Goal: Communication & Community: Answer question/provide support

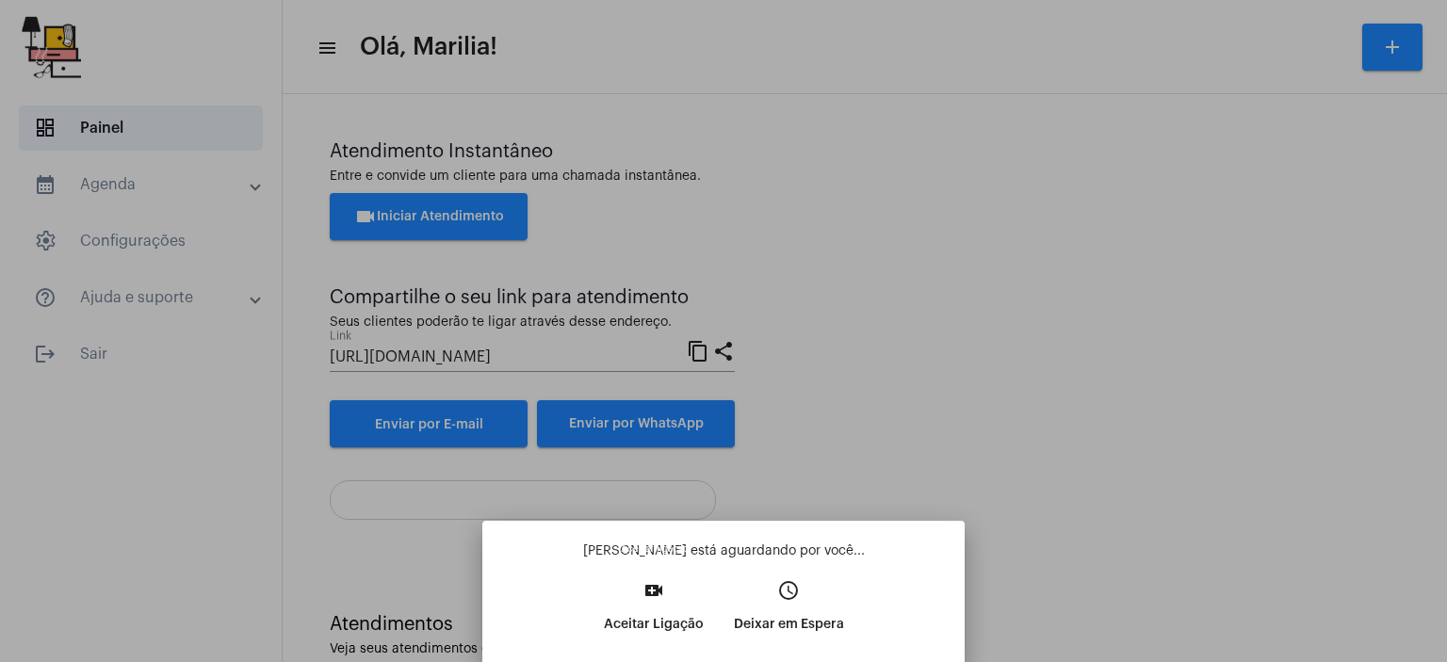
click at [626, 643] on button "video_call Aceitar Ligação" at bounding box center [654, 614] width 130 height 81
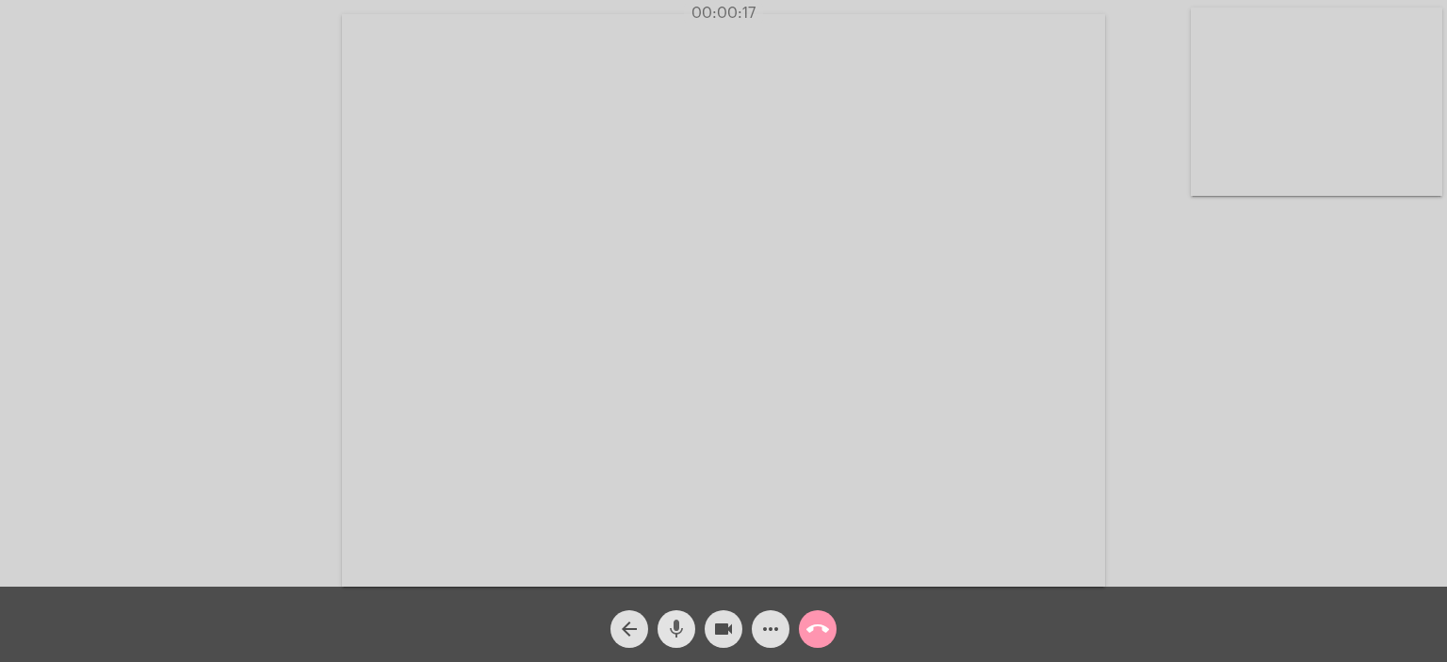
click at [684, 626] on mat-icon "mic" at bounding box center [676, 629] width 23 height 23
click at [684, 626] on mat-icon "mic_off" at bounding box center [676, 629] width 23 height 23
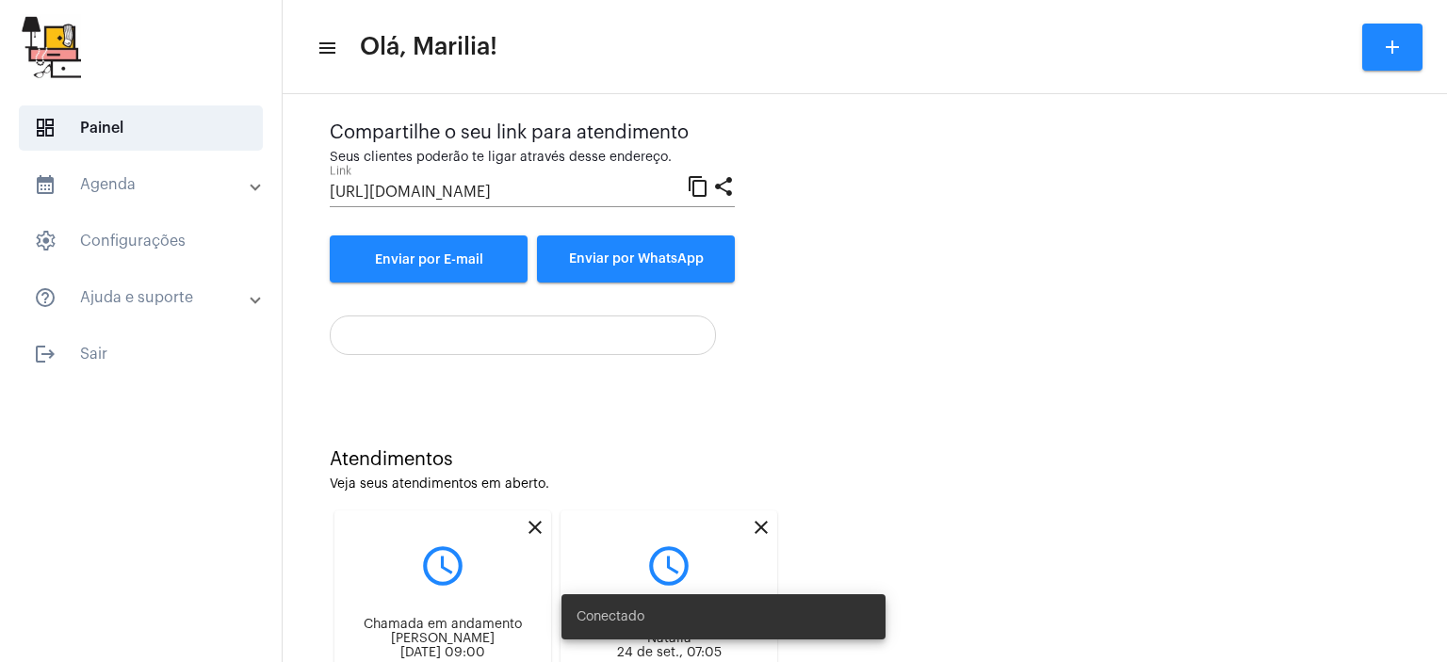
scroll to position [284, 0]
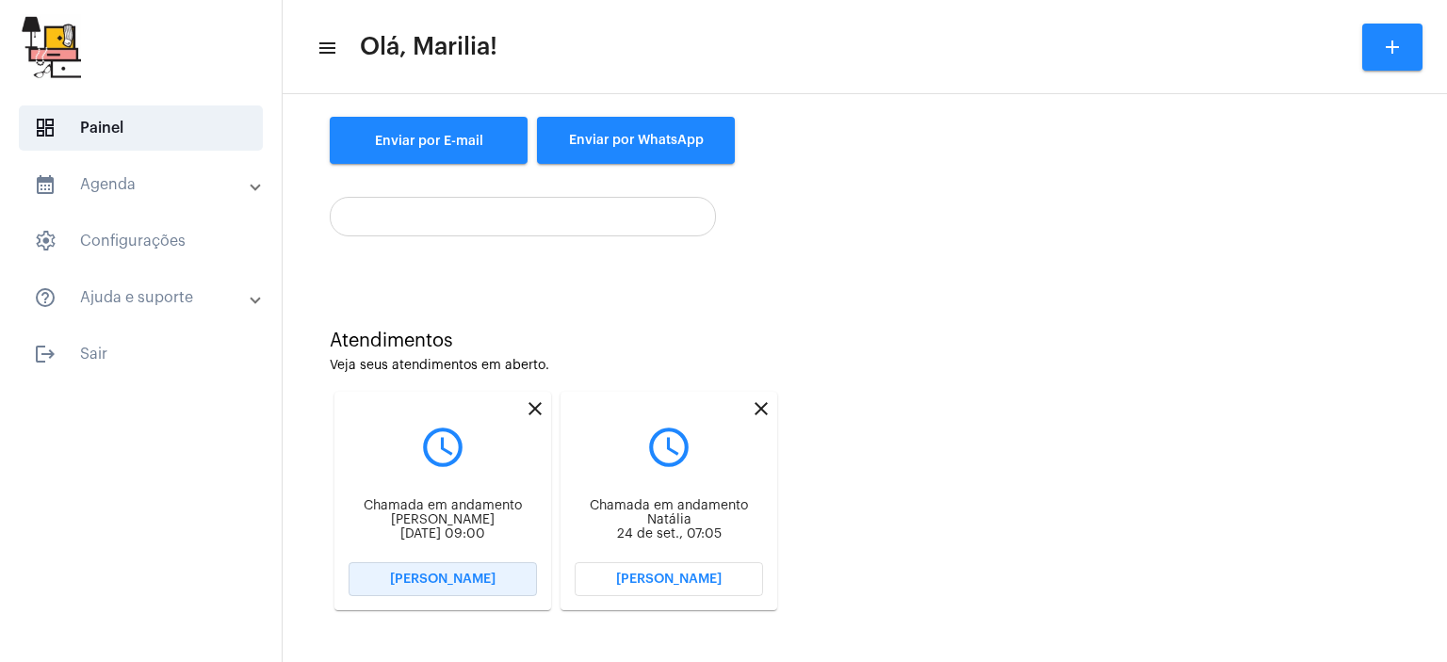
click at [415, 587] on button "[PERSON_NAME]" at bounding box center [443, 579] width 188 height 34
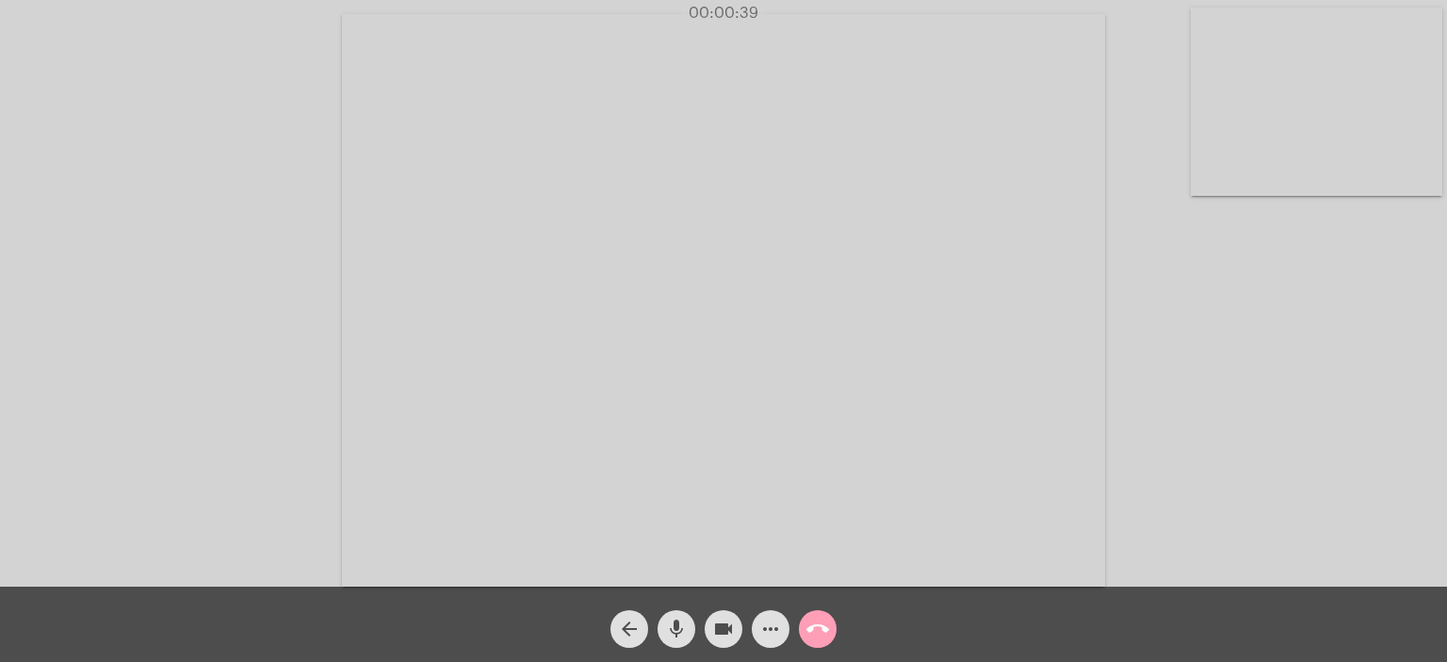
click at [818, 636] on mat-icon "call_end" at bounding box center [817, 629] width 23 height 23
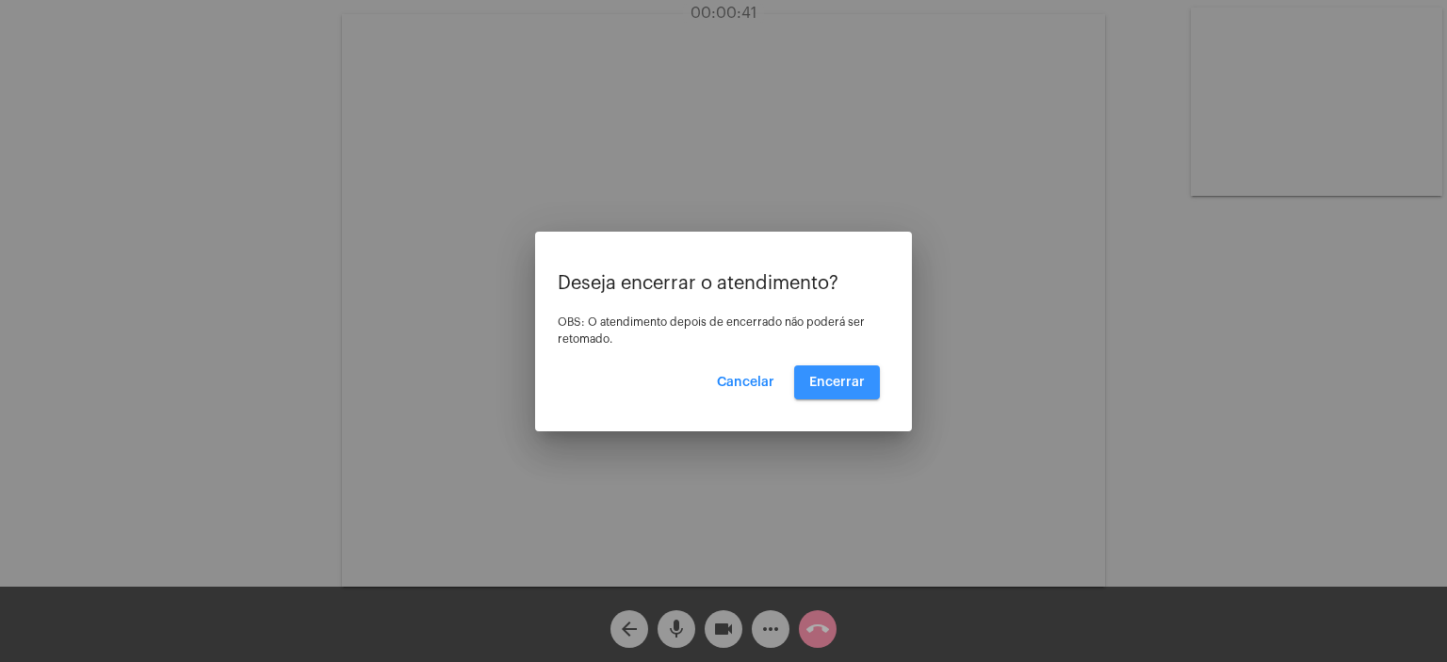
click at [848, 385] on span "Encerrar" at bounding box center [837, 382] width 56 height 13
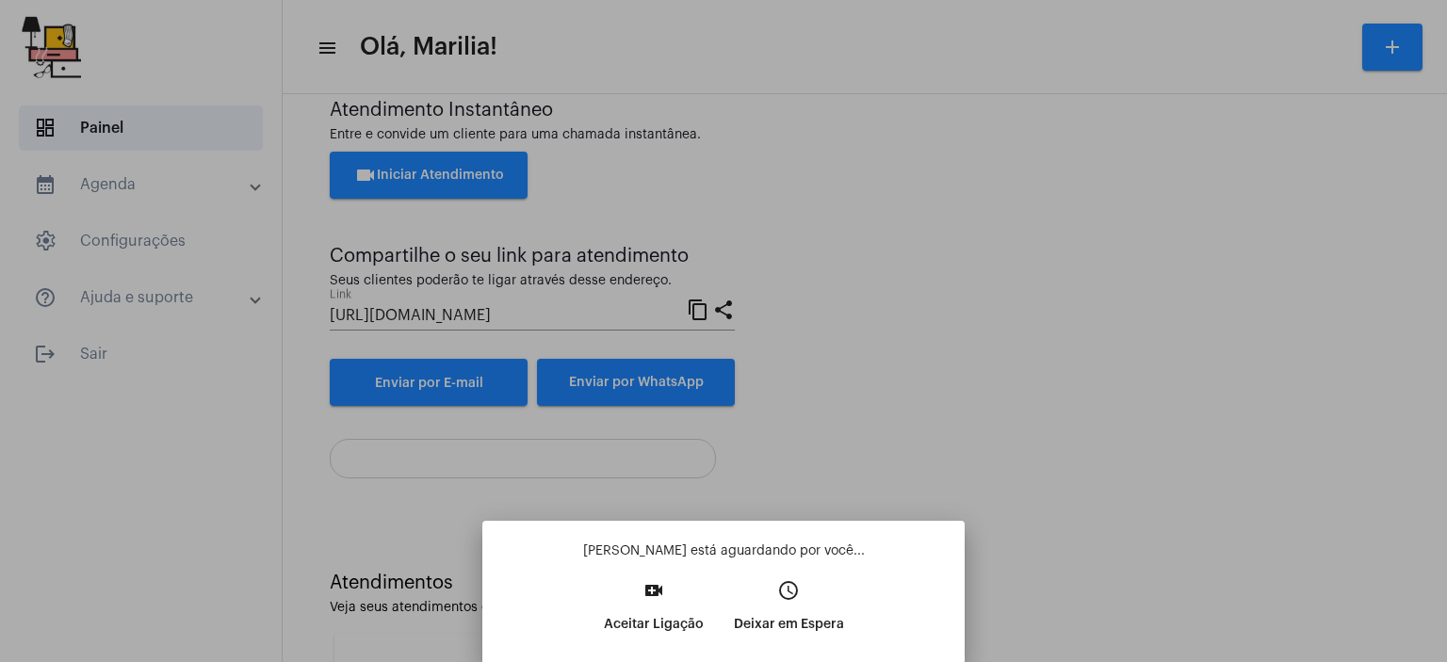
scroll to position [284, 0]
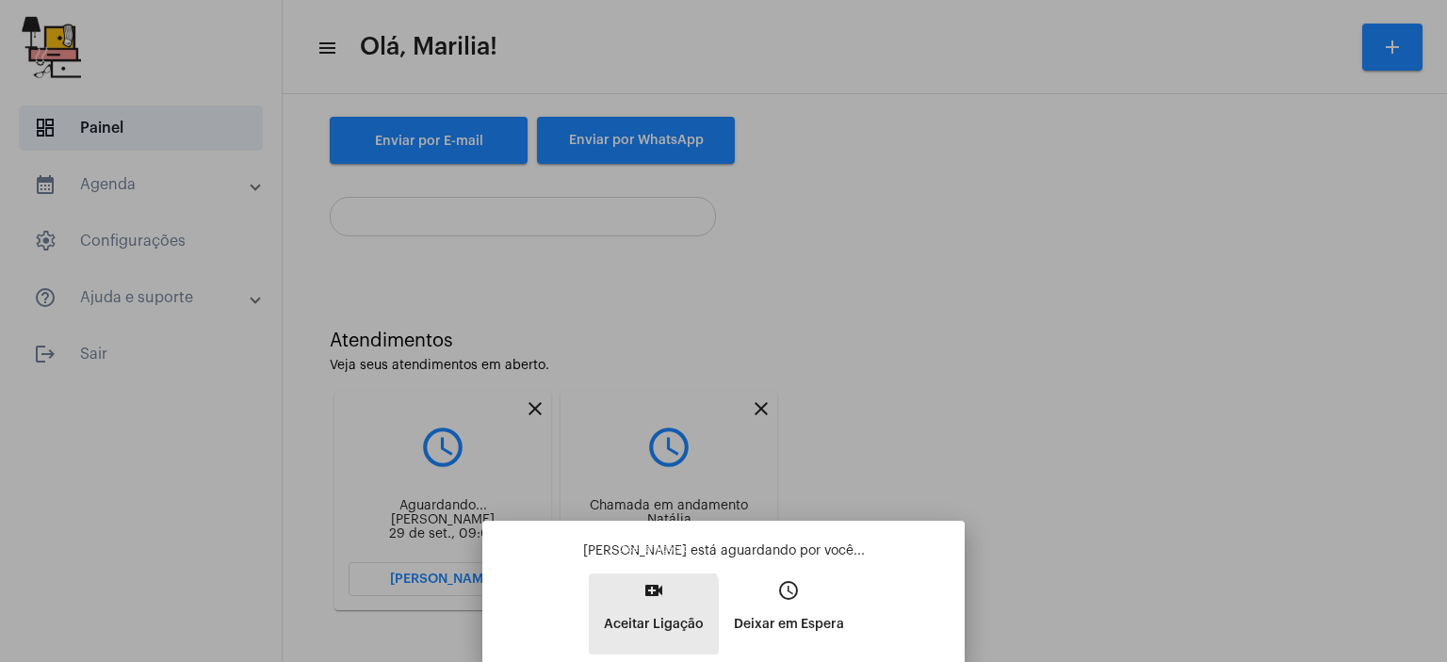
click at [618, 618] on p "Aceitar Ligação" at bounding box center [654, 625] width 100 height 34
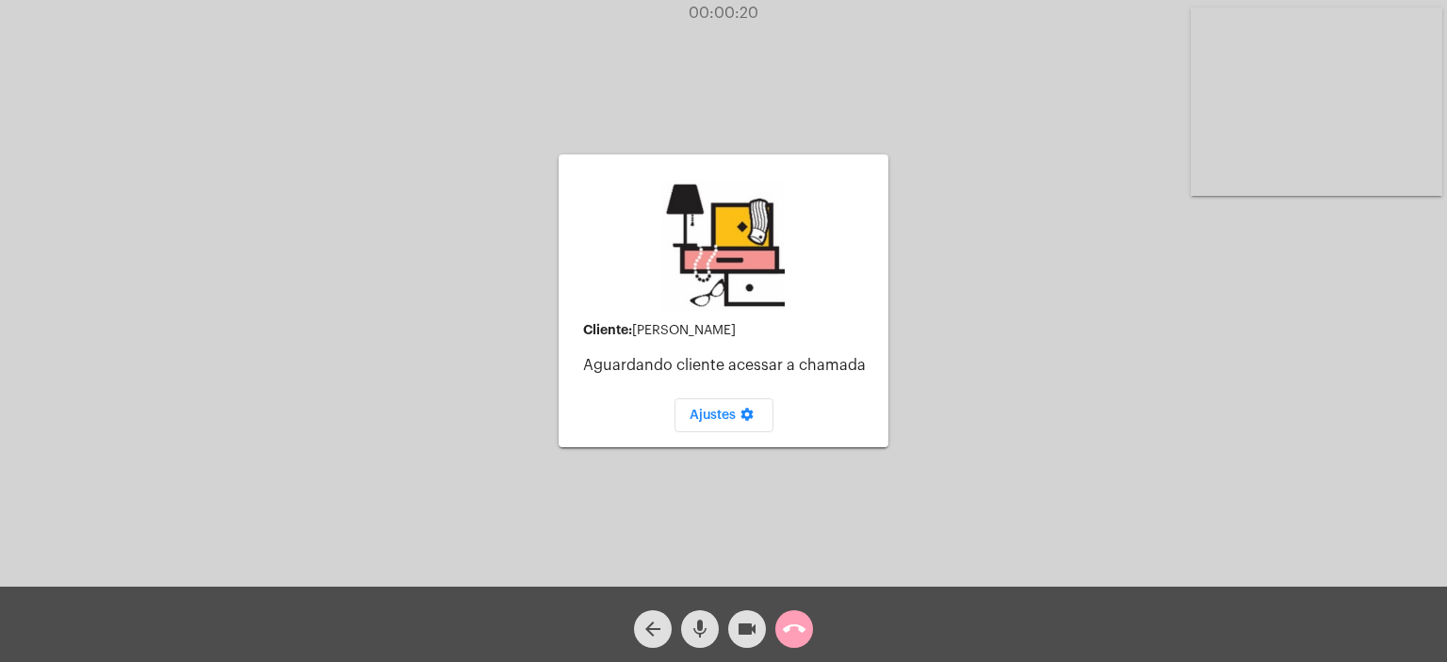
click at [788, 614] on span "call_end" at bounding box center [794, 629] width 23 height 38
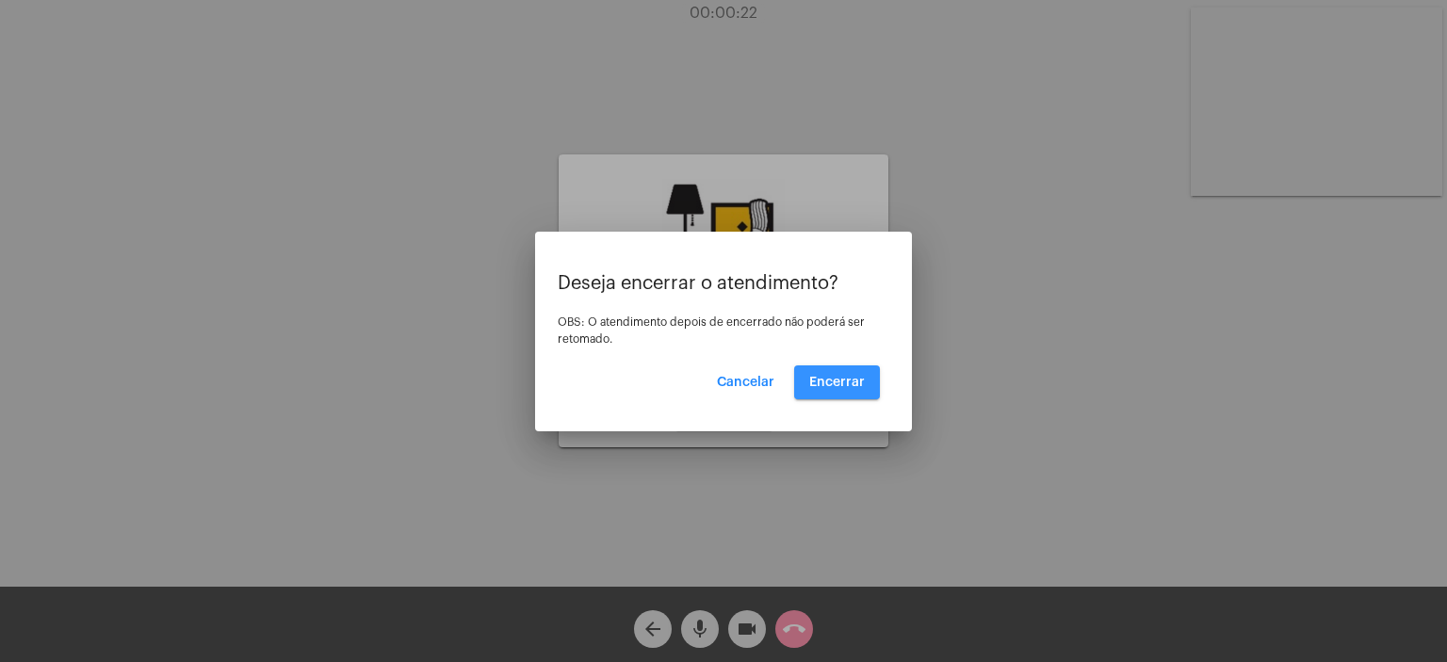
click at [845, 373] on button "Encerrar" at bounding box center [837, 383] width 86 height 34
